Goal: Transaction & Acquisition: Obtain resource

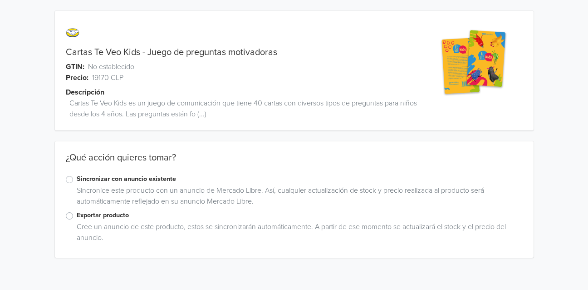
click at [77, 214] on label "Exportar producto" at bounding box center [300, 215] width 446 height 10
click at [0, 0] on input "Exportar producto" at bounding box center [0, 0] width 0 height 0
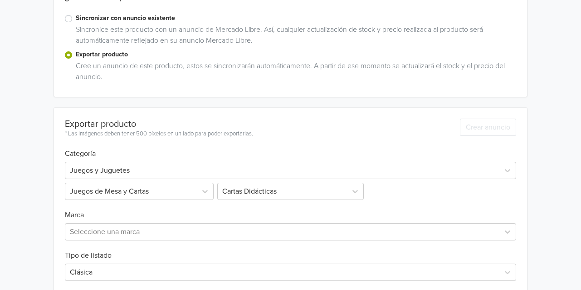
scroll to position [201, 0]
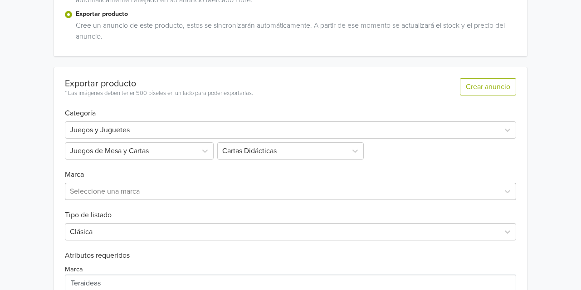
click at [86, 197] on div "Seleccione una marca" at bounding box center [282, 191] width 434 height 16
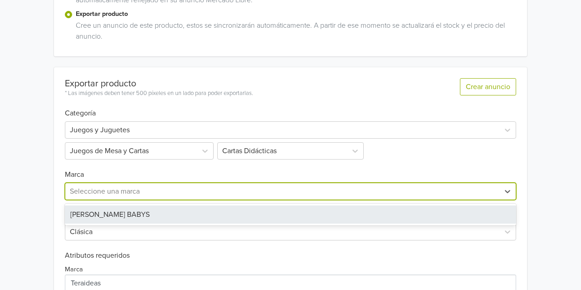
click at [88, 214] on div "[PERSON_NAME] BABYS" at bounding box center [291, 214] width 452 height 18
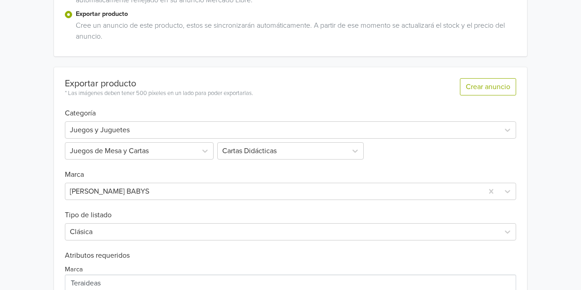
click at [46, 194] on div "Cartas Te Veo Kids - Juego de preguntas motivadoras GTIN: No establecido Precio…" at bounding box center [291, 90] width 568 height 583
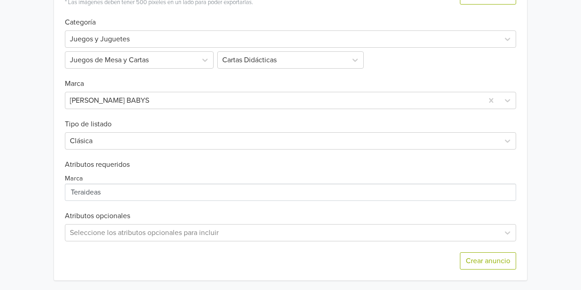
scroll to position [293, 0]
click at [482, 258] on button "Crear anuncio" at bounding box center [488, 259] width 56 height 17
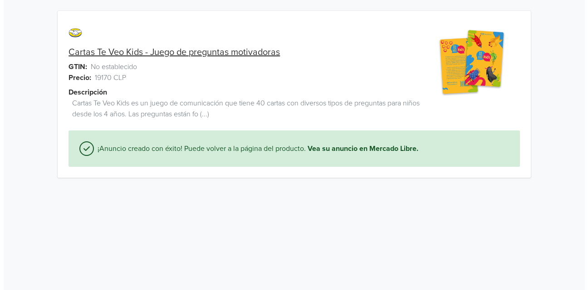
scroll to position [0, 0]
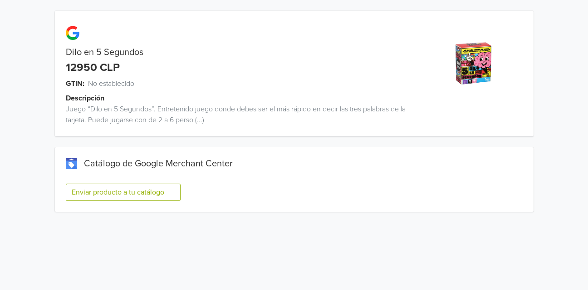
click at [130, 188] on button "Enviar producto a tu catálogo" at bounding box center [123, 191] width 115 height 17
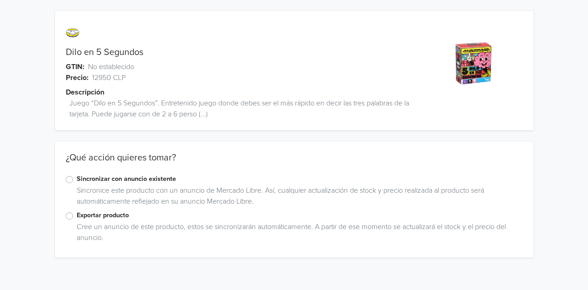
click at [86, 214] on label "Exportar producto" at bounding box center [300, 215] width 446 height 10
click at [0, 0] on input "Exportar producto" at bounding box center [0, 0] width 0 height 0
click at [92, 214] on label "Exportar producto" at bounding box center [300, 215] width 446 height 10
click at [0, 0] on input "Exportar producto" at bounding box center [0, 0] width 0 height 0
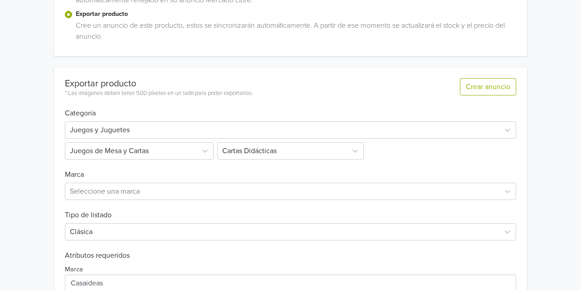
scroll to position [292, 0]
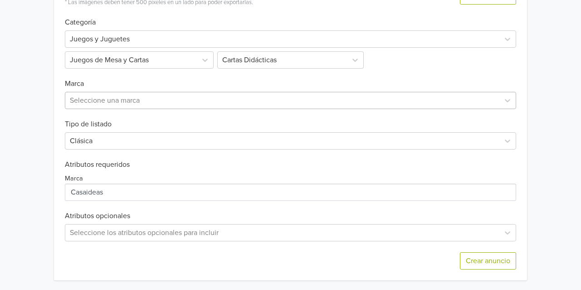
click at [83, 98] on div at bounding box center [282, 100] width 425 height 13
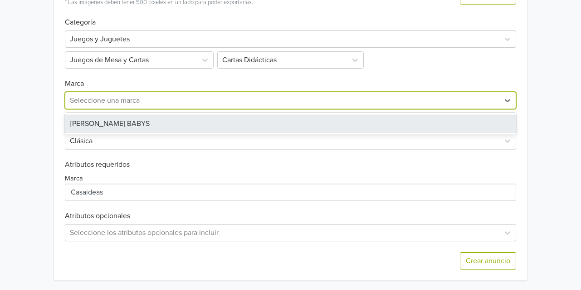
click at [89, 122] on div "[PERSON_NAME] BABYS" at bounding box center [291, 123] width 452 height 18
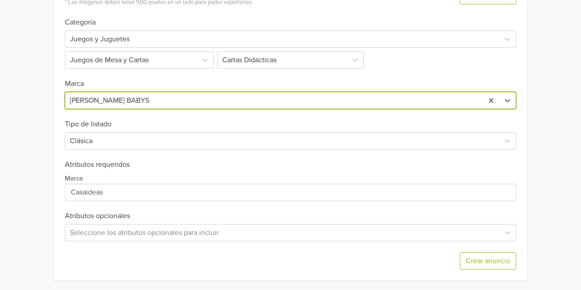
scroll to position [293, 0]
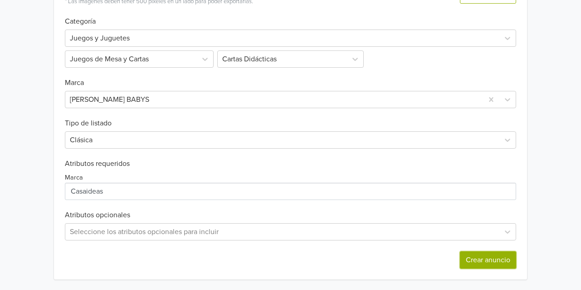
click at [493, 263] on button "Crear anuncio" at bounding box center [488, 259] width 56 height 17
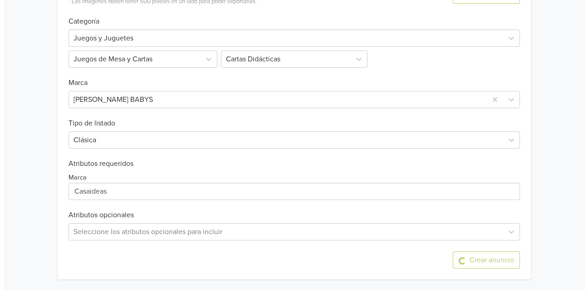
scroll to position [0, 0]
